Goal: Book appointment/travel/reservation

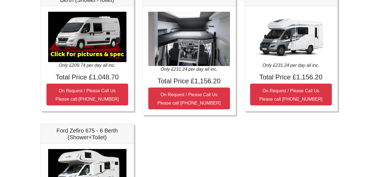
scroll to position [267, 0]
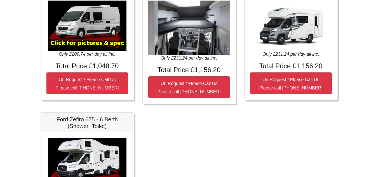
click at [294, 71] on div "Only £231.24 per day all inc. Total Price £1,156.20 On Request / Please Call Us…" at bounding box center [291, 47] width 93 height 105
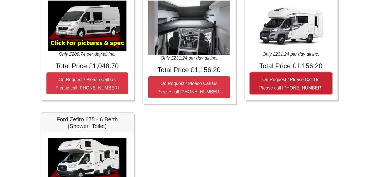
click at [304, 92] on button "On Request / Please Call Us Please call 0044 (0)131 322 6597" at bounding box center [291, 84] width 82 height 22
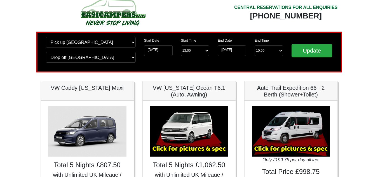
scroll to position [0, 0]
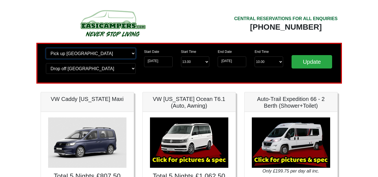
click at [61, 52] on select "Change pick up location? Pick up Edinburgh Birmingham Airport Blackburn Lancash…" at bounding box center [91, 53] width 90 height 11
select select "WOL"
click at [46, 48] on select "Change pick up location? Pick up Edinburgh Birmingham Airport Blackburn Lancash…" at bounding box center [91, 53] width 90 height 11
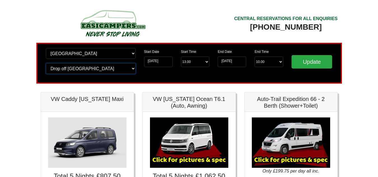
click at [92, 68] on select "Change drop off location? Drop off Edinburgh Birmingham Airport Blackburn Lanca…" at bounding box center [91, 68] width 90 height 11
select select "WOL"
click at [46, 63] on select "Change drop off location? Drop off Edinburgh Birmingham Airport Blackburn Lanca…" at bounding box center [91, 68] width 90 height 11
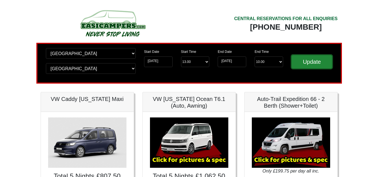
click at [305, 62] on input "Update" at bounding box center [312, 61] width 41 height 13
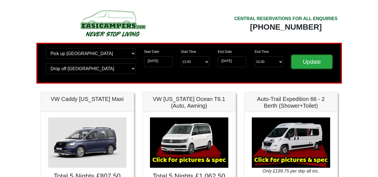
click at [305, 62] on input "Update" at bounding box center [312, 61] width 41 height 13
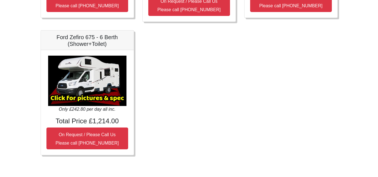
scroll to position [338, 0]
